Goal: Task Accomplishment & Management: Complete application form

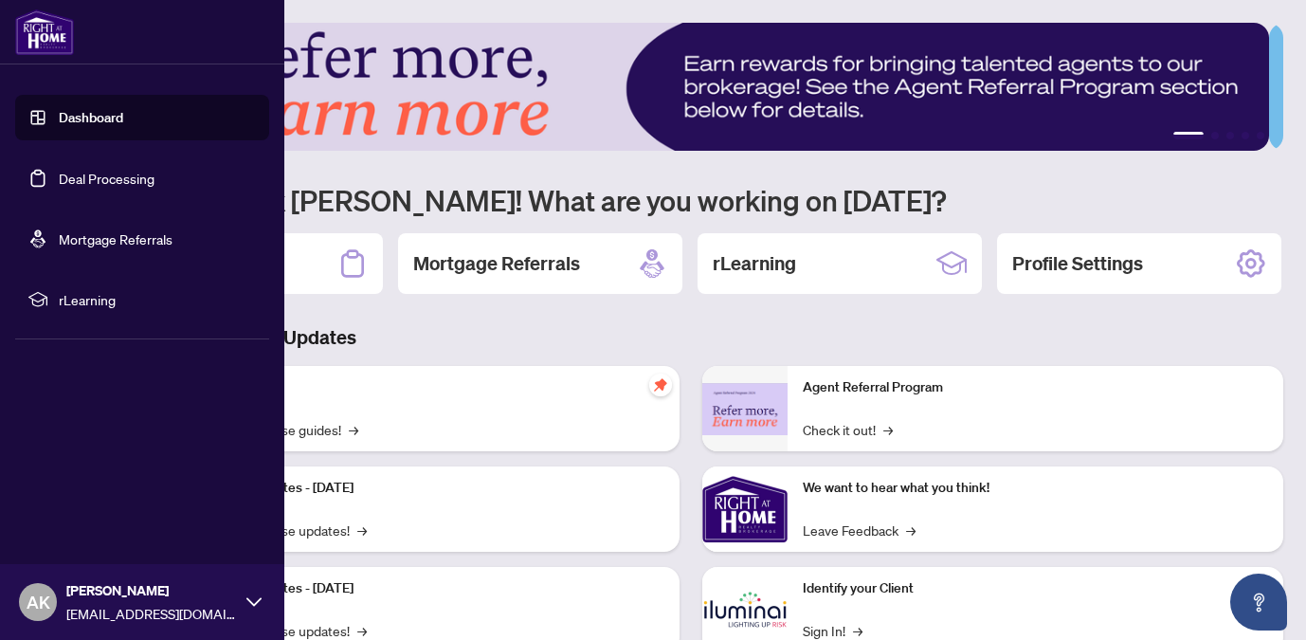
click at [59, 113] on link "Dashboard" at bounding box center [91, 117] width 64 height 17
click at [123, 187] on link "Deal Processing" at bounding box center [107, 178] width 96 height 17
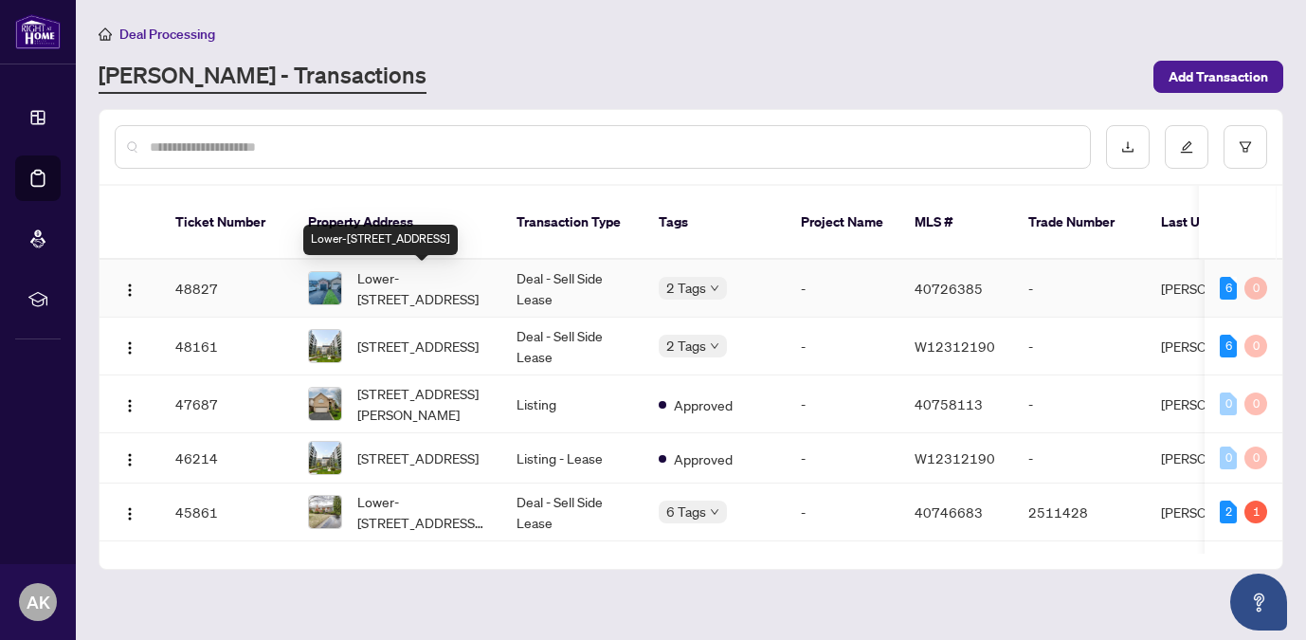
click at [392, 295] on span "Lower-[STREET_ADDRESS]" at bounding box center [421, 288] width 129 height 42
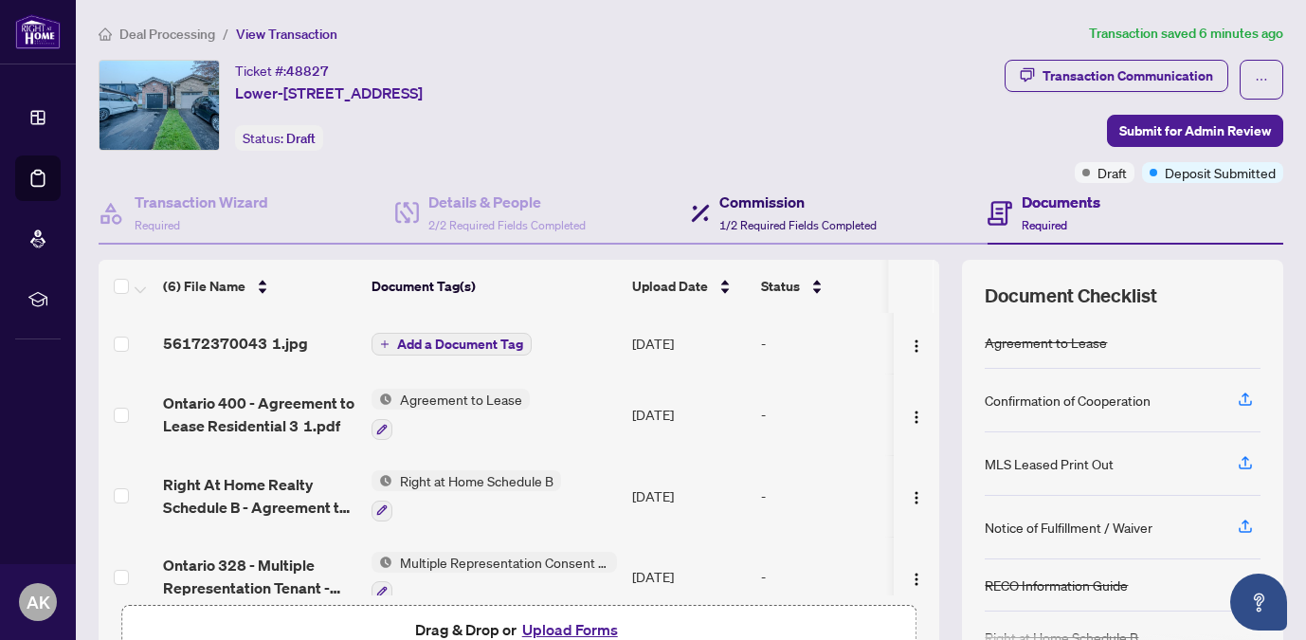
click at [756, 225] on span "1/2 Required Fields Completed" at bounding box center [797, 225] width 157 height 14
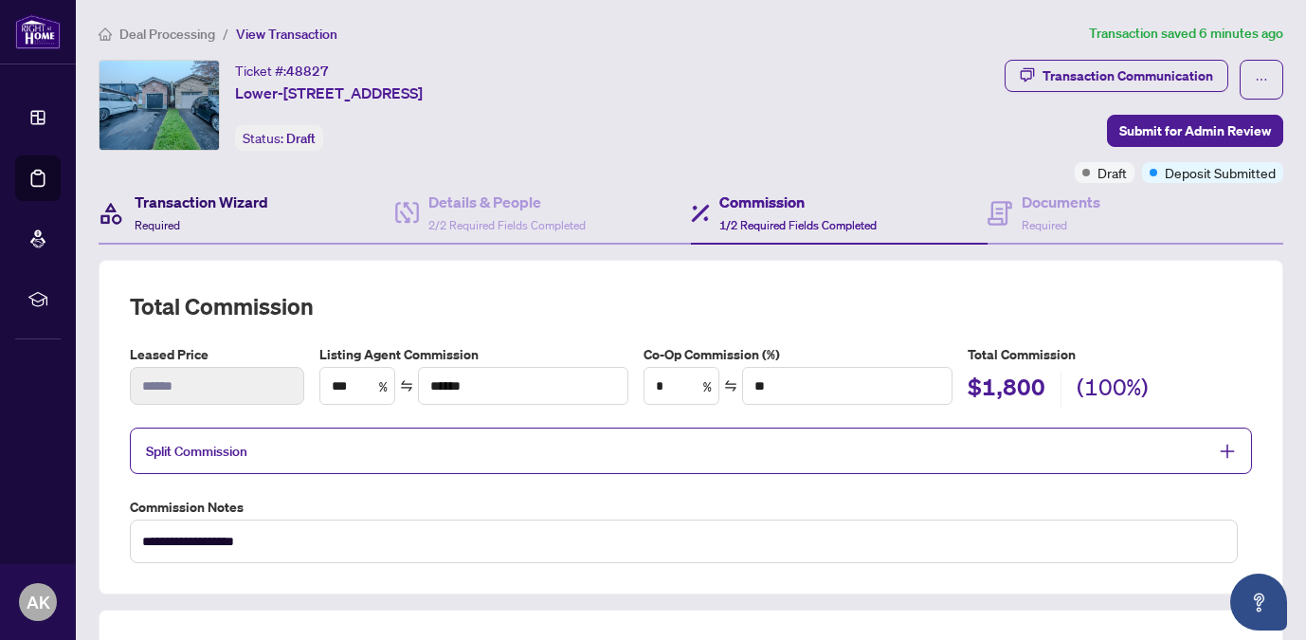
click at [221, 209] on h4 "Transaction Wizard" at bounding box center [202, 201] width 134 height 23
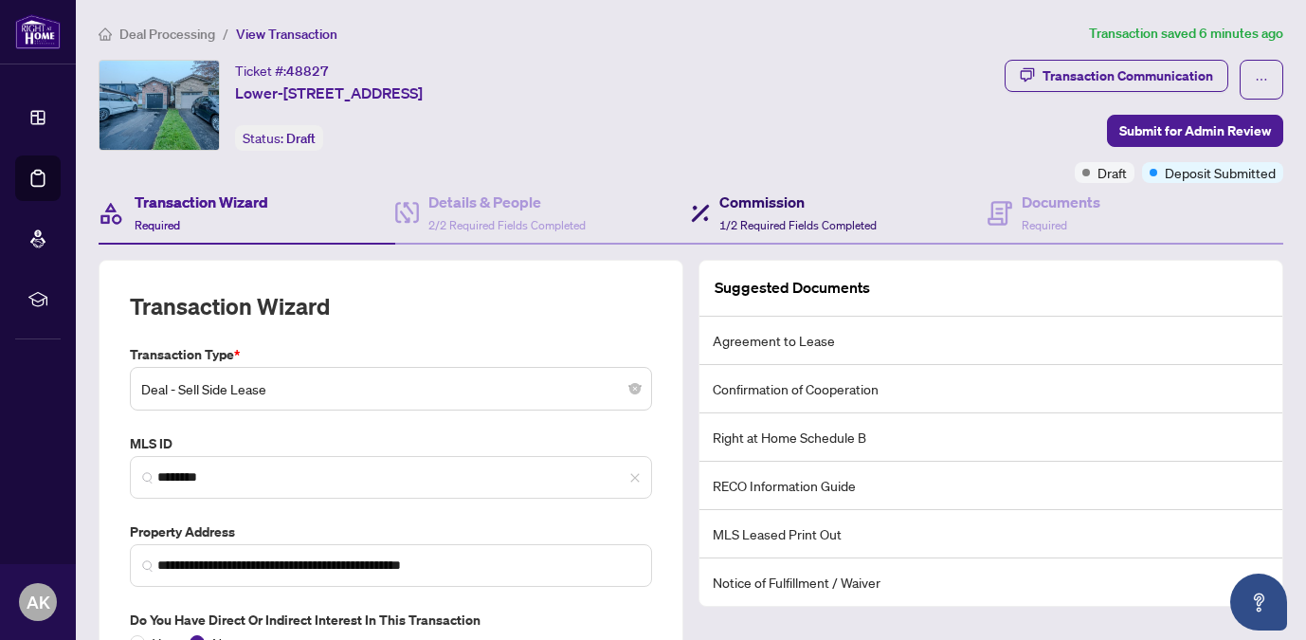
click at [782, 222] on span "1/2 Required Fields Completed" at bounding box center [797, 225] width 157 height 14
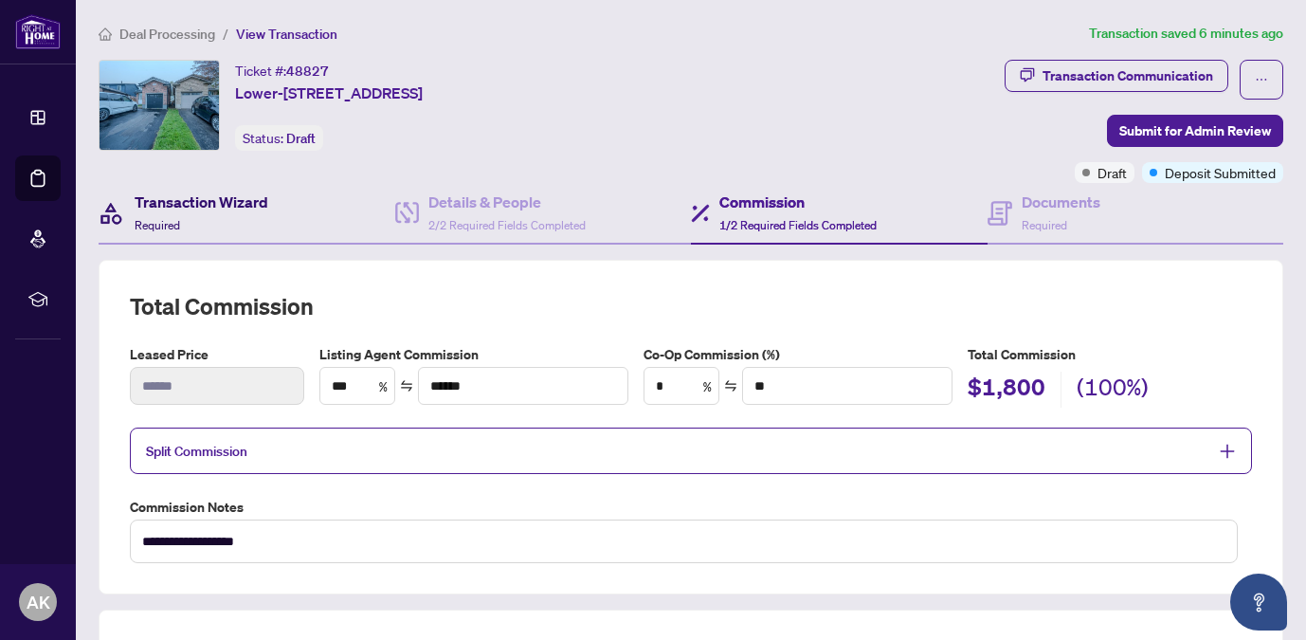
click at [210, 204] on h4 "Transaction Wizard" at bounding box center [202, 201] width 134 height 23
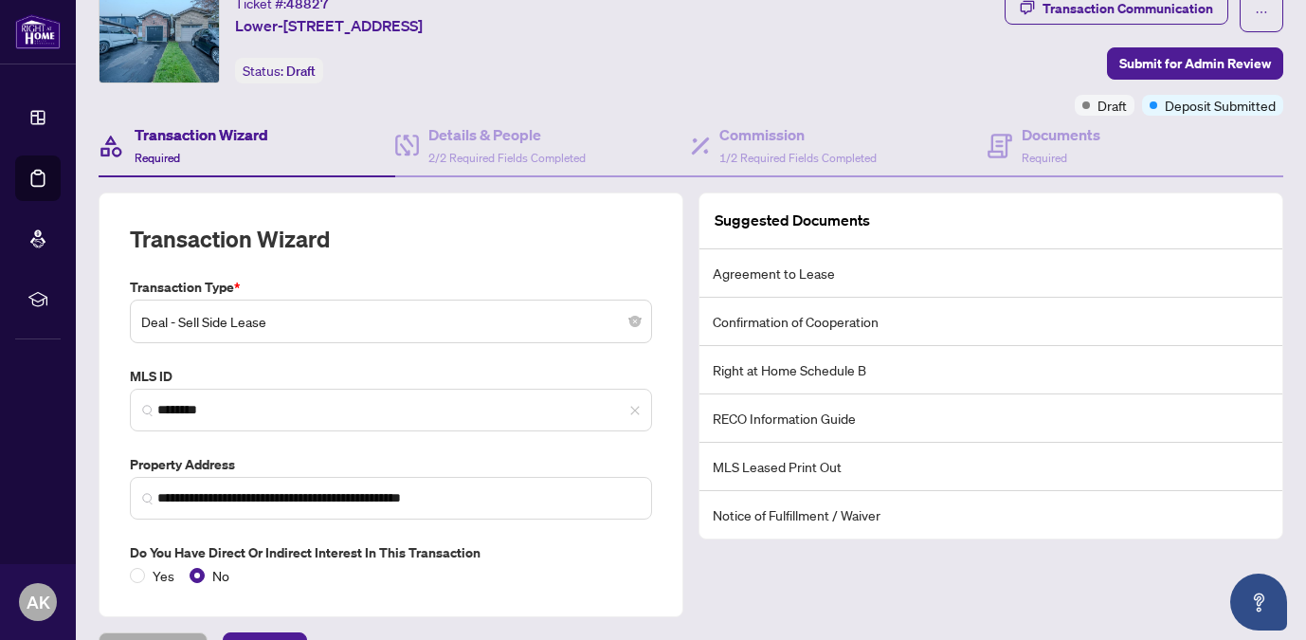
scroll to position [91, 0]
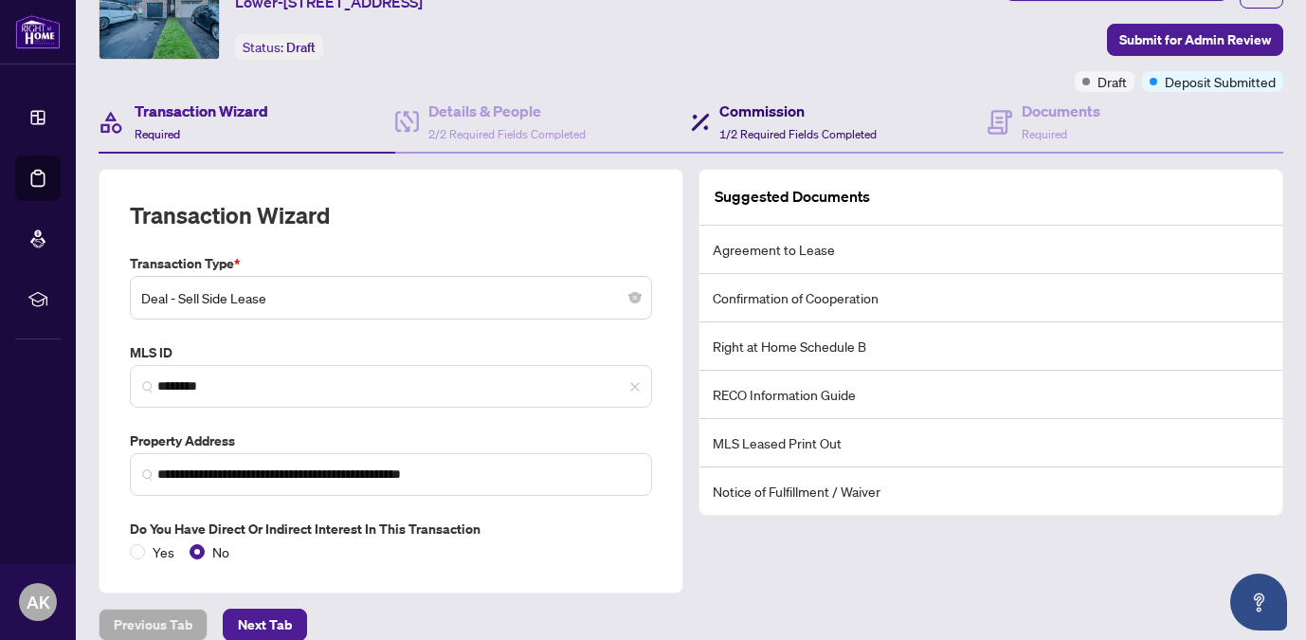
click at [764, 127] on span "1/2 Required Fields Completed" at bounding box center [797, 134] width 157 height 14
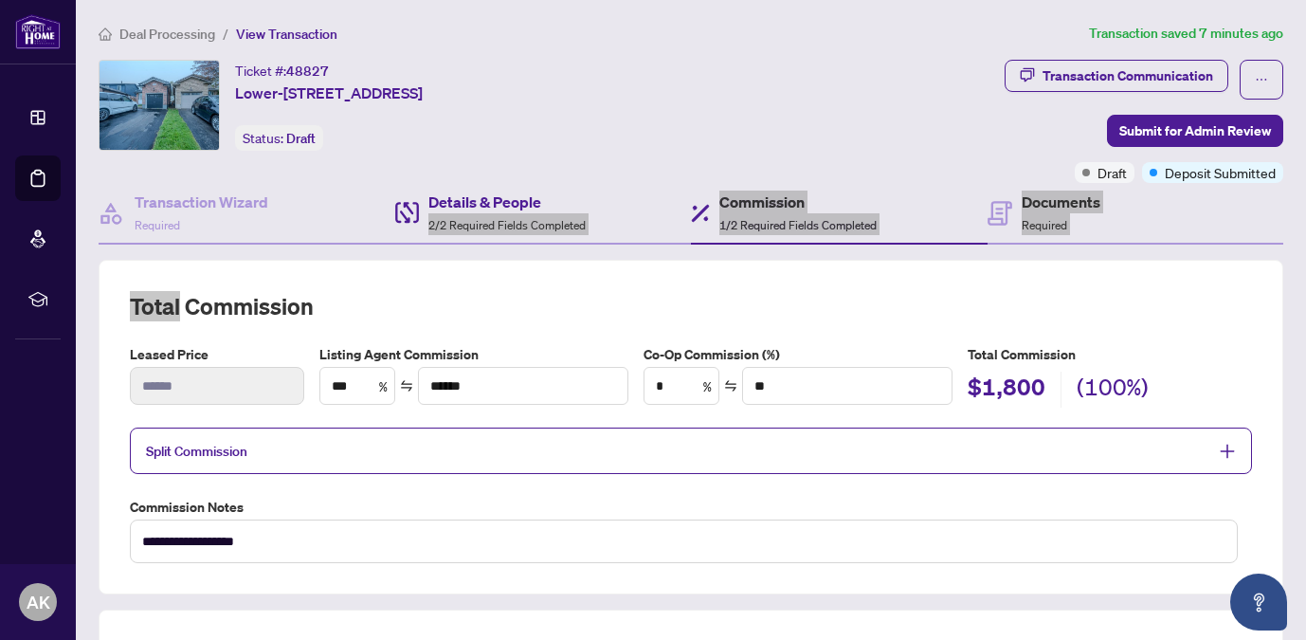
drag, startPoint x: 652, startPoint y: 250, endPoint x: 644, endPoint y: 194, distance: 56.4
click at [644, 194] on div "**********" at bounding box center [691, 545] width 1184 height 725
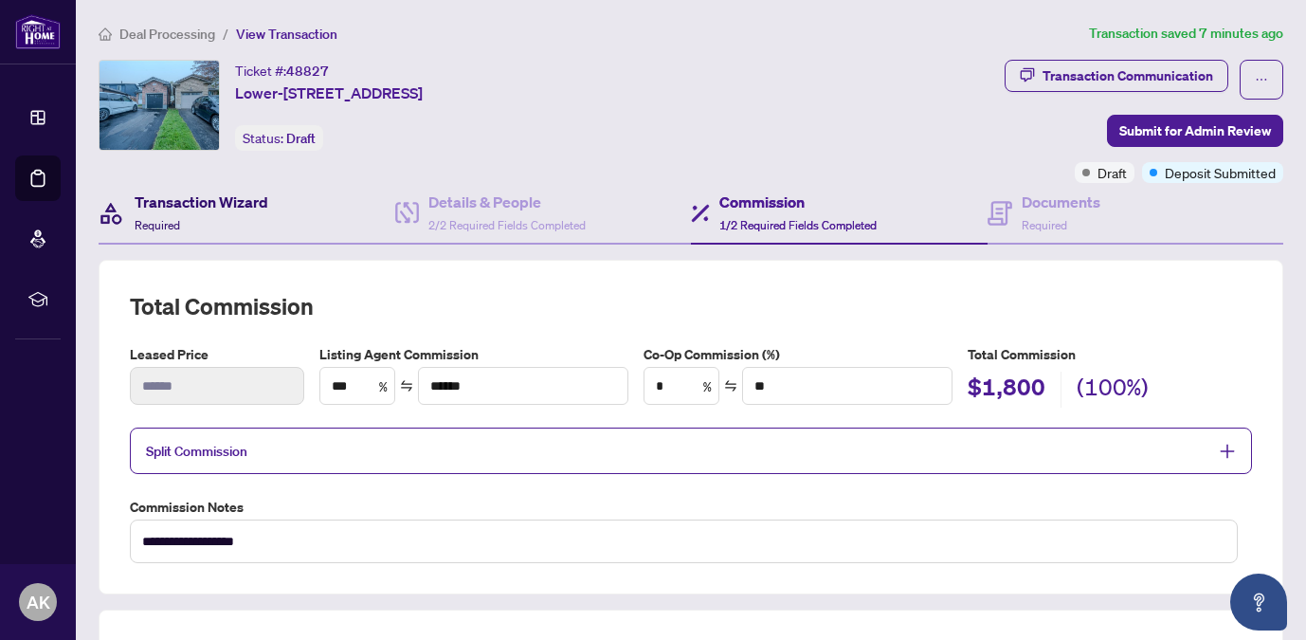
click at [174, 198] on h4 "Transaction Wizard" at bounding box center [202, 201] width 134 height 23
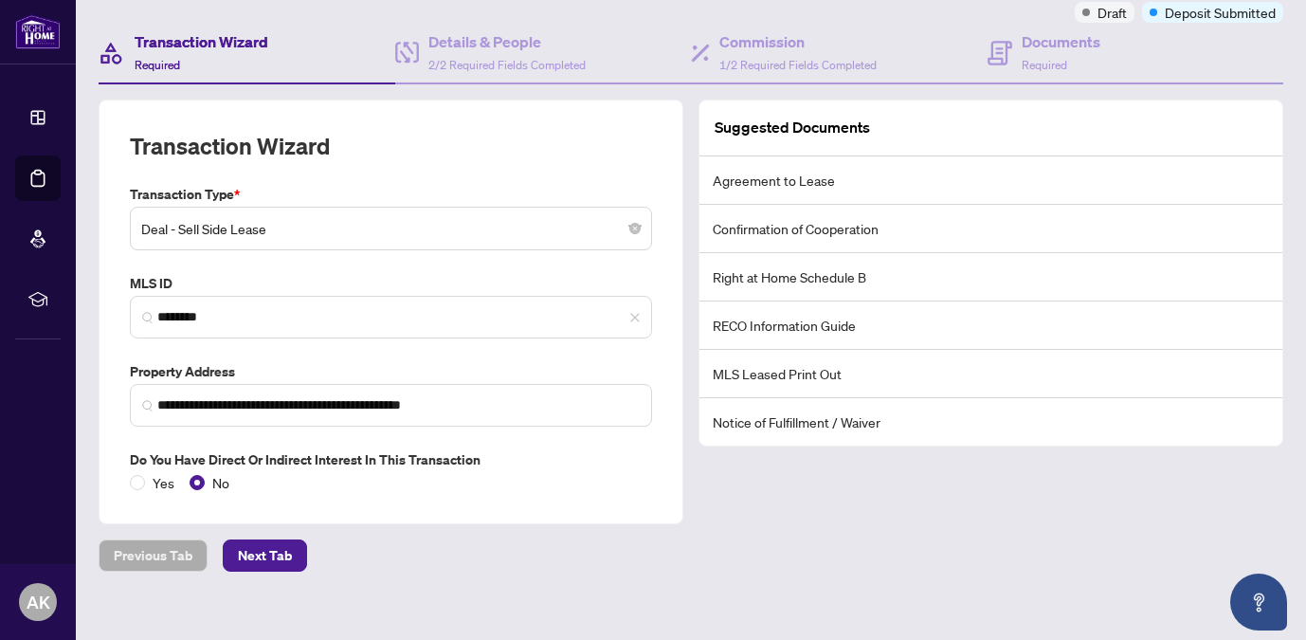
scroll to position [161, 0]
click at [370, 207] on div "Deal - Sell Side Lease" at bounding box center [391, 228] width 522 height 44
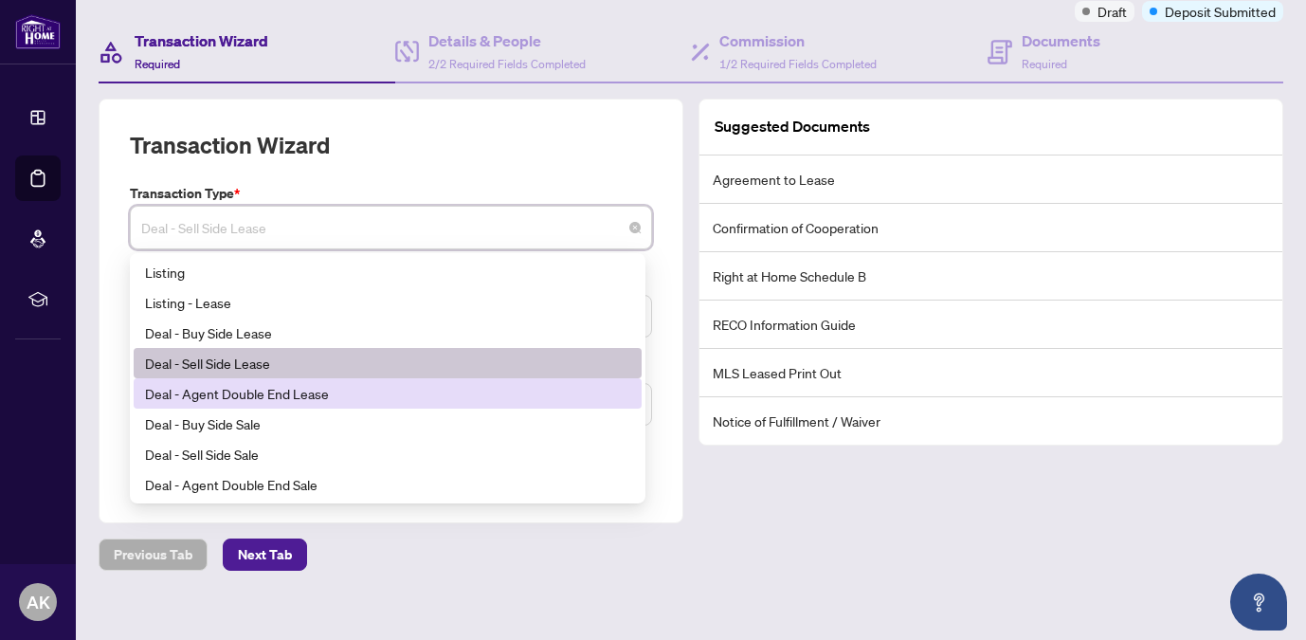
click at [315, 394] on div "Deal - Agent Double End Lease" at bounding box center [387, 393] width 485 height 21
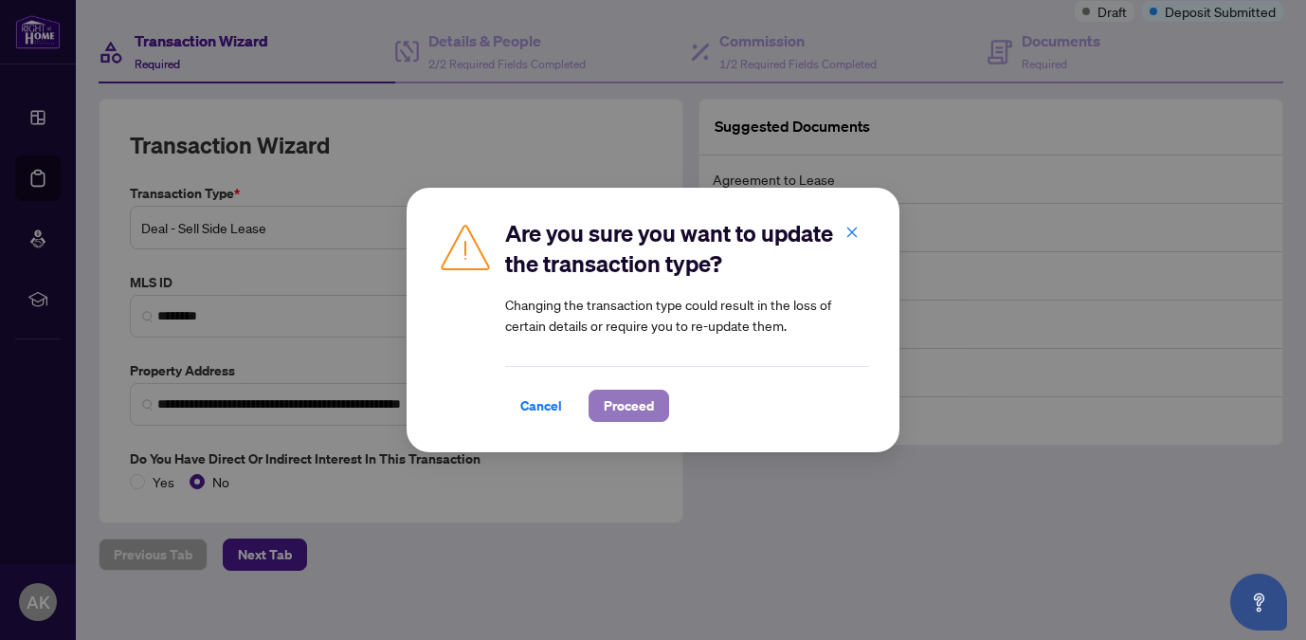
click at [624, 405] on span "Proceed" at bounding box center [629, 405] width 50 height 30
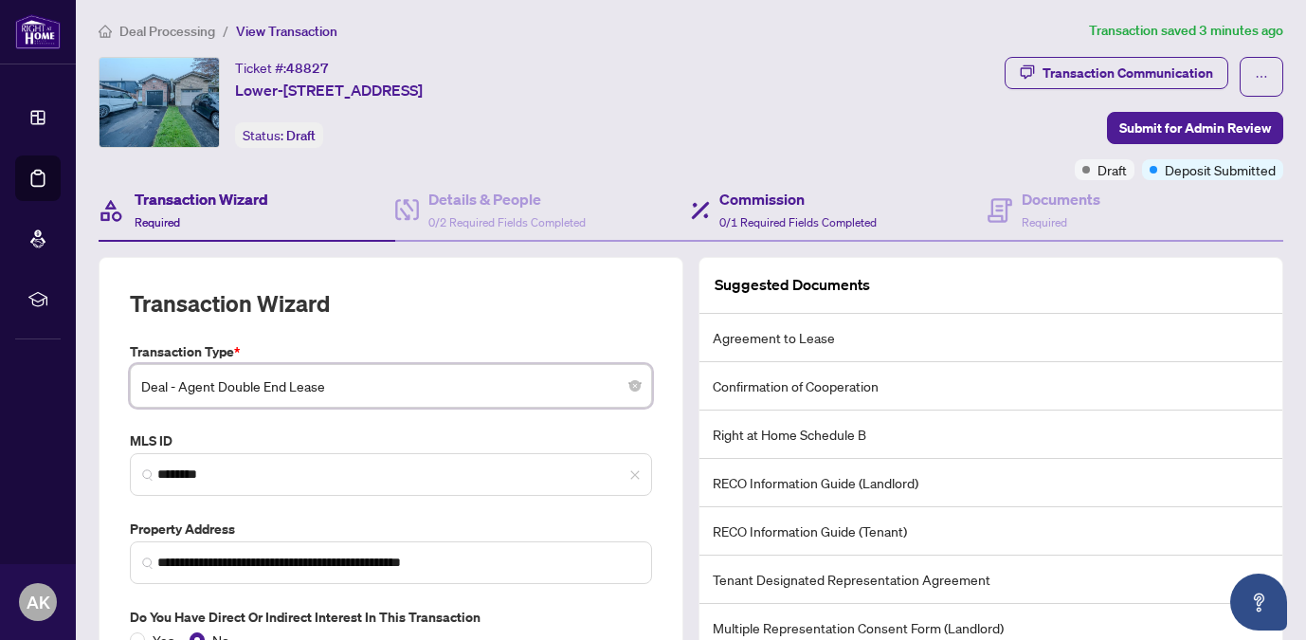
scroll to position [4, 0]
click at [768, 209] on div "Commission 0/1 Required Fields Completed" at bounding box center [797, 209] width 157 height 45
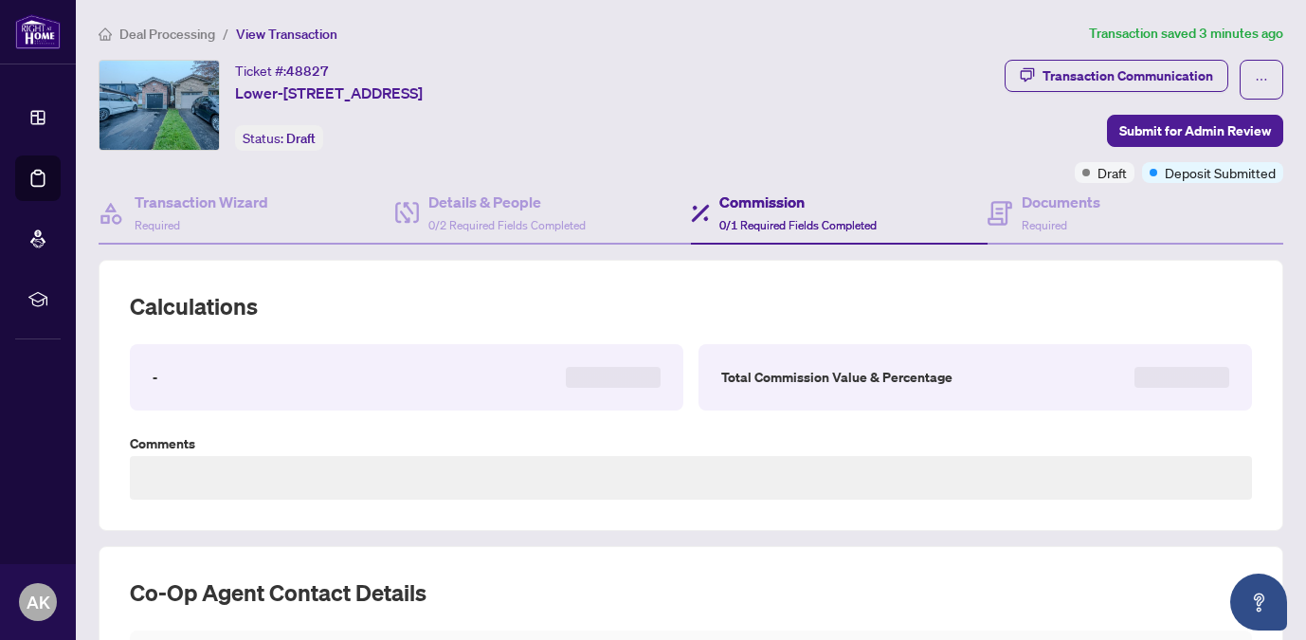
type textarea "**********"
